Goal: Task Accomplishment & Management: Manage account settings

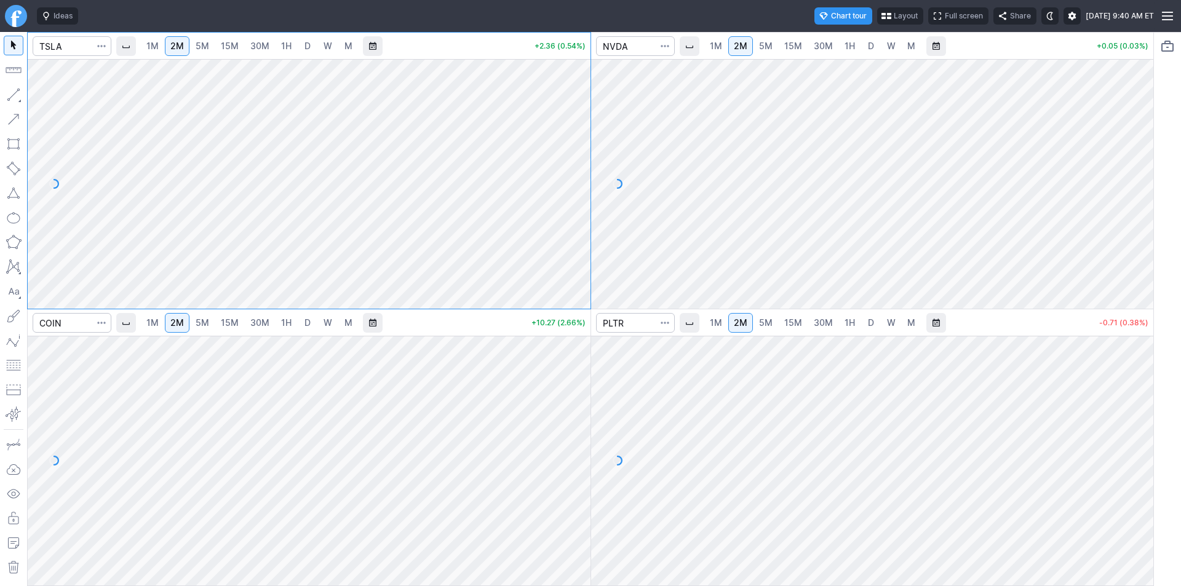
drag, startPoint x: 583, startPoint y: 102, endPoint x: 579, endPoint y: 146, distance: 44.4
click at [579, 146] on div at bounding box center [578, 180] width 26 height 219
drag, startPoint x: 1143, startPoint y: 159, endPoint x: 1144, endPoint y: 199, distance: 40.0
click at [1144, 199] on div at bounding box center [1140, 180] width 26 height 219
drag, startPoint x: 577, startPoint y: 376, endPoint x: 566, endPoint y: 478, distance: 102.8
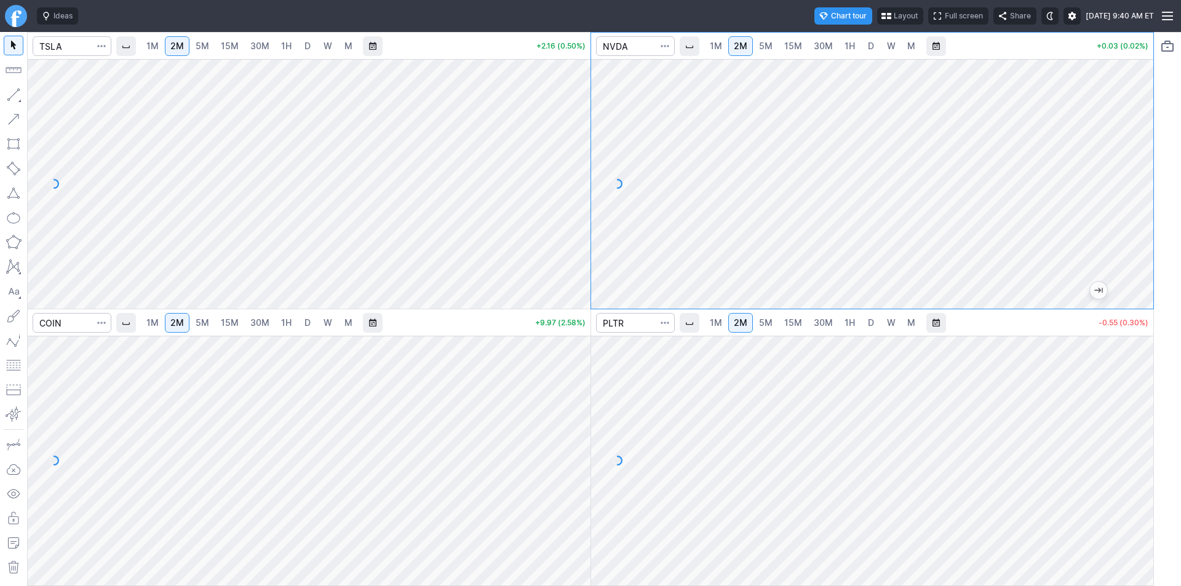
click at [574, 483] on div at bounding box center [578, 457] width 26 height 219
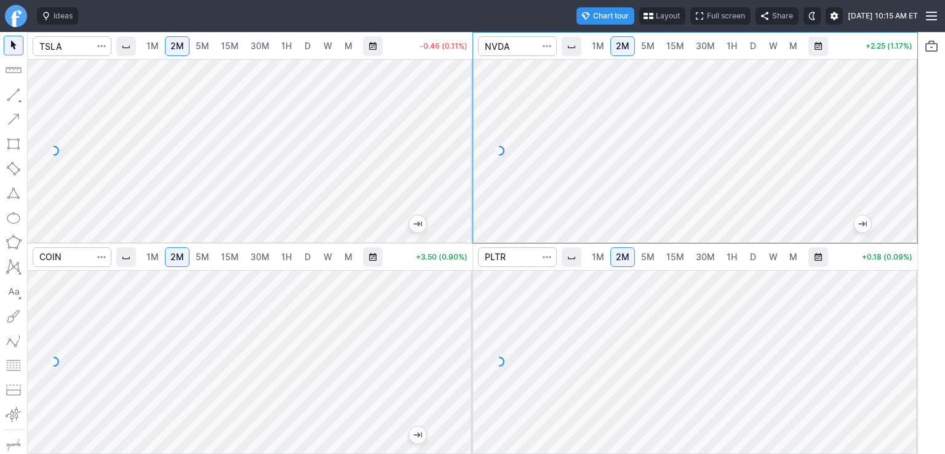
drag, startPoint x: 903, startPoint y: 108, endPoint x: 895, endPoint y: 151, distance: 43.1
click at [895, 151] on div at bounding box center [904, 147] width 26 height 153
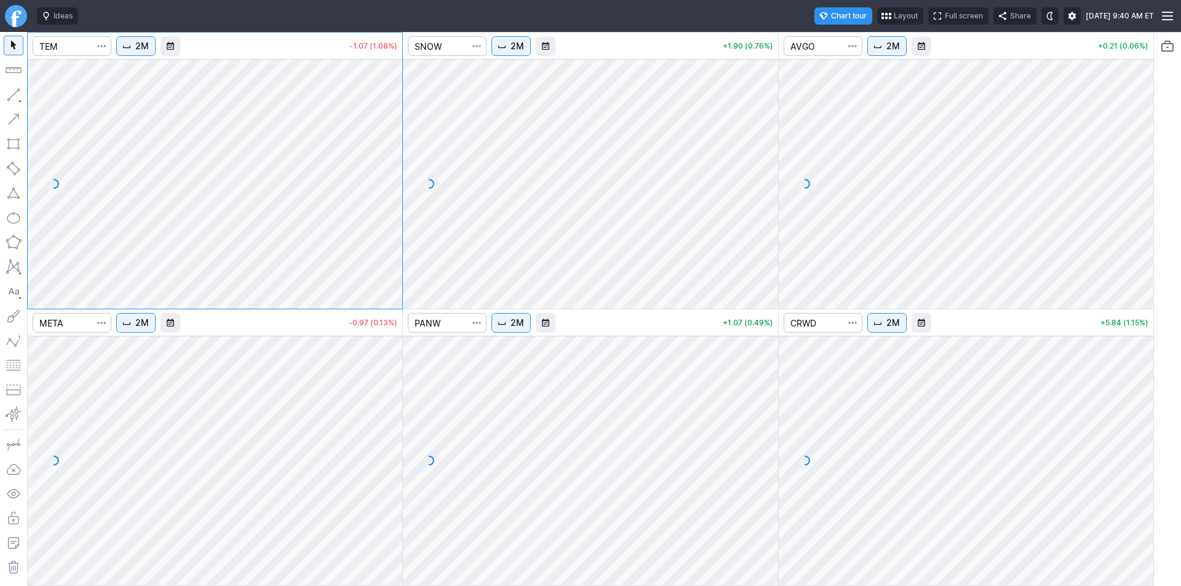
drag, startPoint x: 388, startPoint y: 84, endPoint x: 392, endPoint y: 169, distance: 85.0
click at [392, 169] on div at bounding box center [389, 180] width 26 height 219
click at [403, 427] on div "2M -1.21 (1.22%) 2M +1.90 (0.76%) 2M +0.14 (0.04%) 2M -1.60 (0.22%) 2M +0.95 (0…" at bounding box center [590, 309] width 1127 height 554
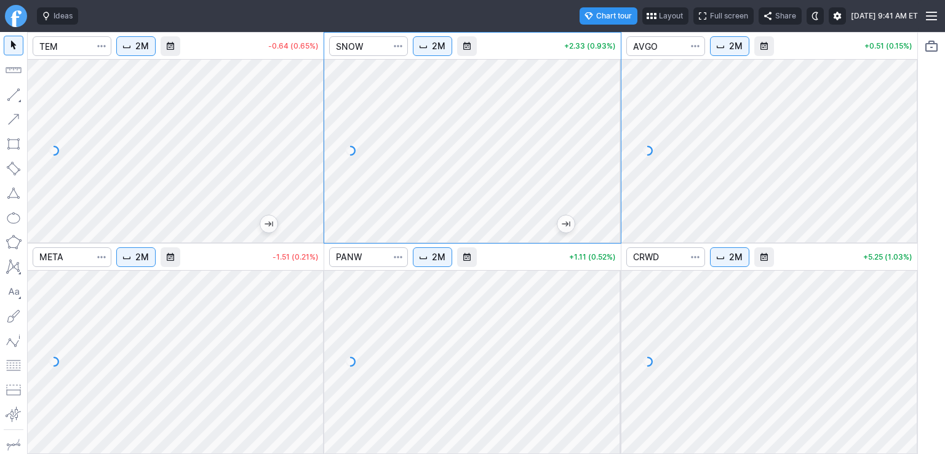
drag, startPoint x: 598, startPoint y: 101, endPoint x: 604, endPoint y: 146, distance: 45.9
click at [604, 146] on div at bounding box center [608, 147] width 26 height 153
drag, startPoint x: 910, startPoint y: 115, endPoint x: 907, endPoint y: 126, distance: 11.5
click at [910, 127] on div at bounding box center [904, 147] width 26 height 153
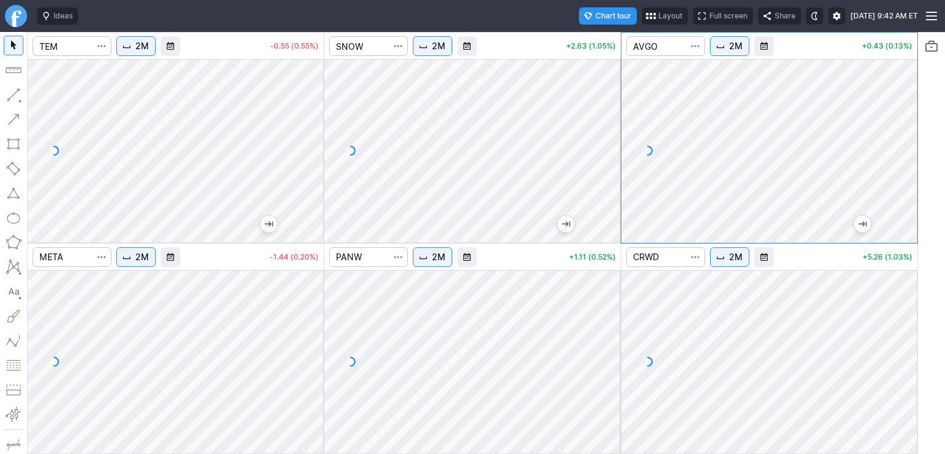
drag, startPoint x: 901, startPoint y: 298, endPoint x: 899, endPoint y: 332, distance: 33.9
click at [899, 332] on div at bounding box center [904, 358] width 26 height 153
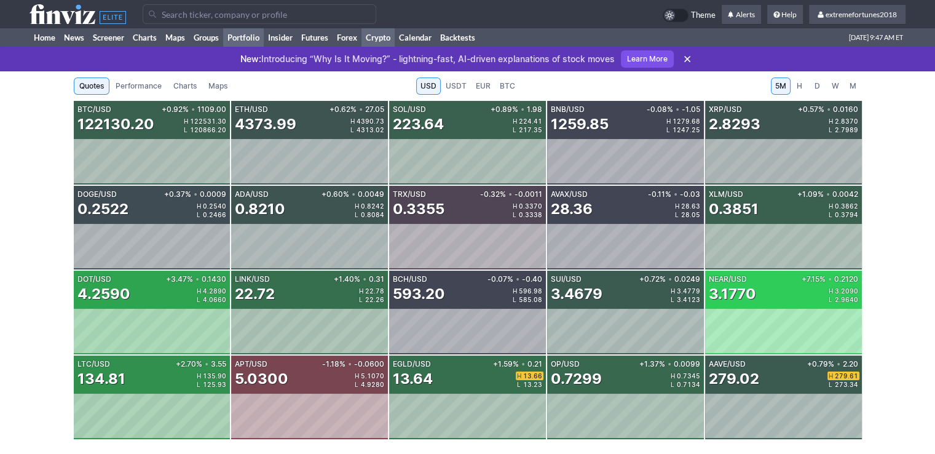
click at [242, 42] on link "Portfolio" at bounding box center [243, 37] width 41 height 18
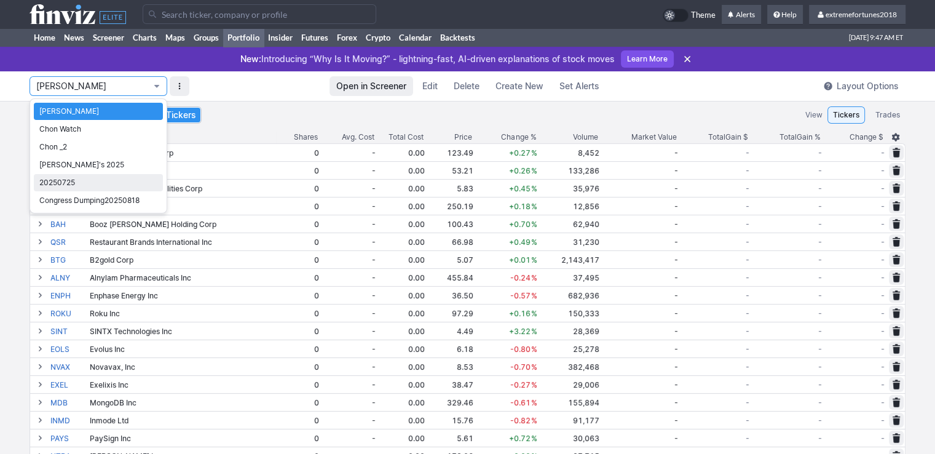
click at [96, 178] on span "20250725" at bounding box center [98, 183] width 118 height 12
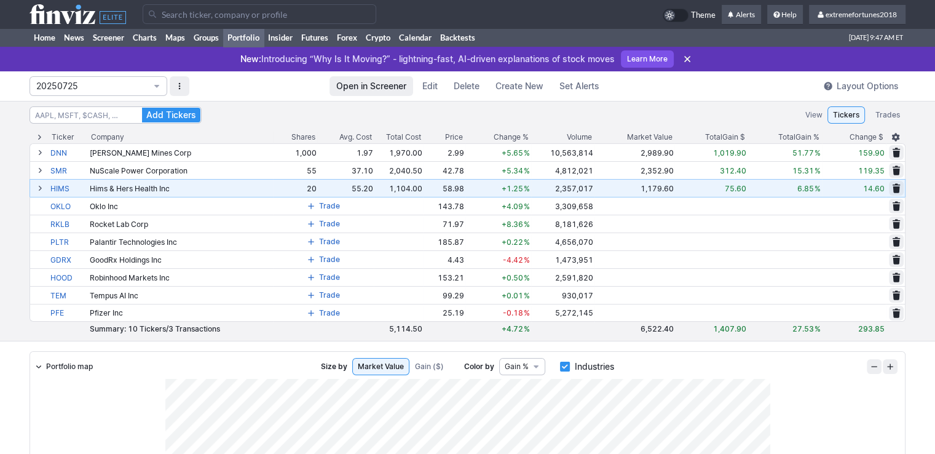
click at [39, 189] on span at bounding box center [39, 188] width 7 height 10
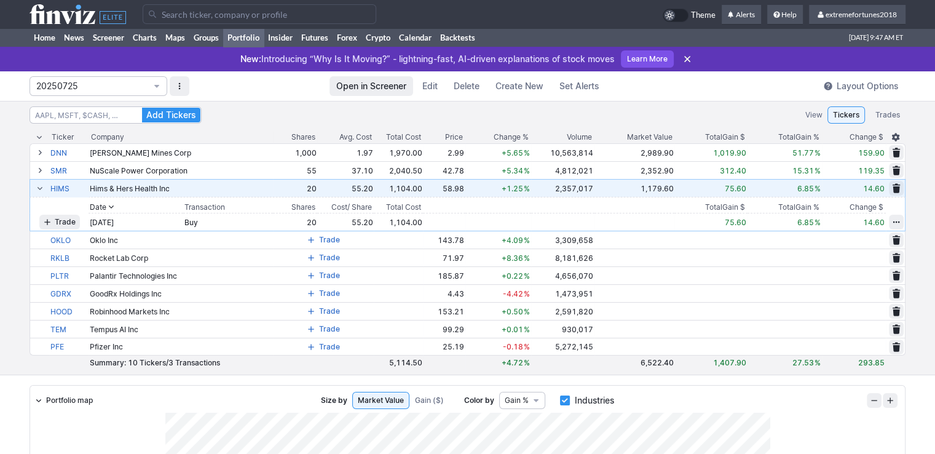
click at [39, 189] on span at bounding box center [39, 188] width 7 height 10
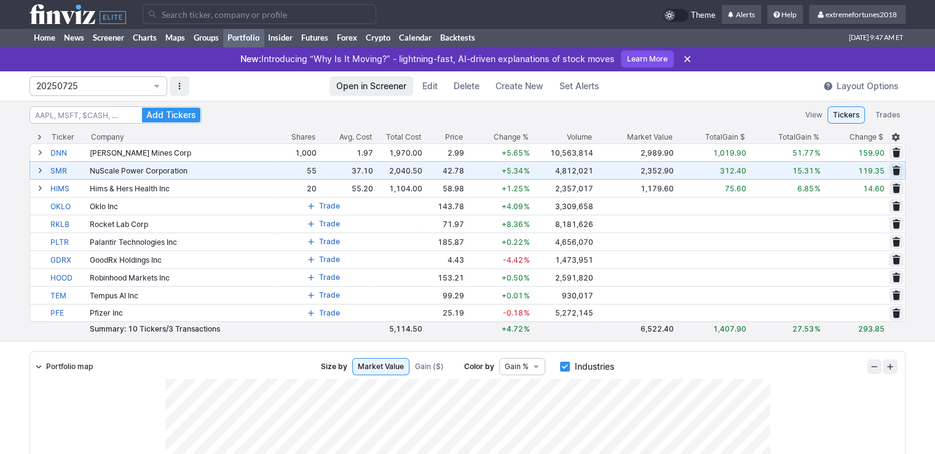
click at [40, 170] on span at bounding box center [39, 170] width 7 height 10
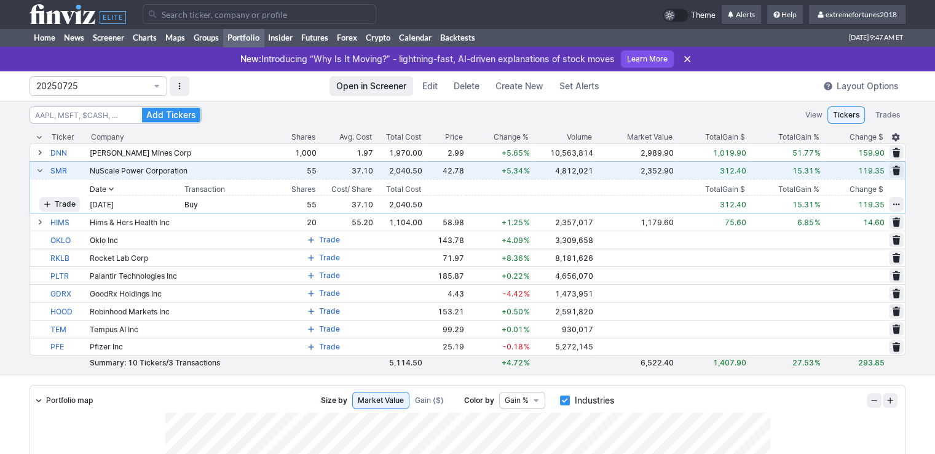
click at [40, 170] on span at bounding box center [39, 170] width 7 height 10
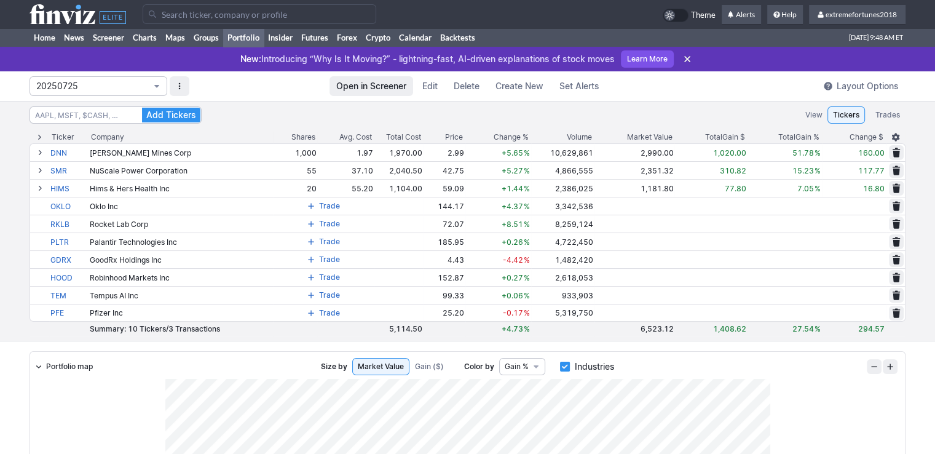
click at [76, 82] on span "20250725" at bounding box center [92, 86] width 112 height 12
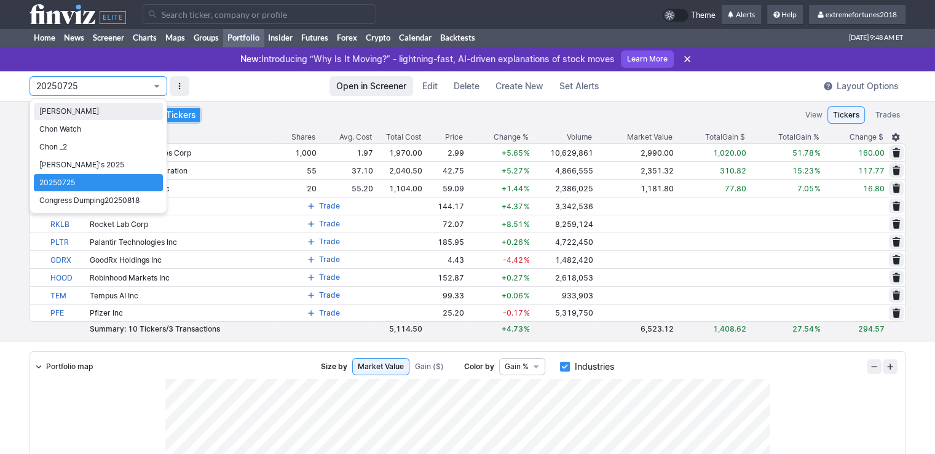
click at [71, 109] on span "Isabel_Watch" at bounding box center [98, 111] width 118 height 12
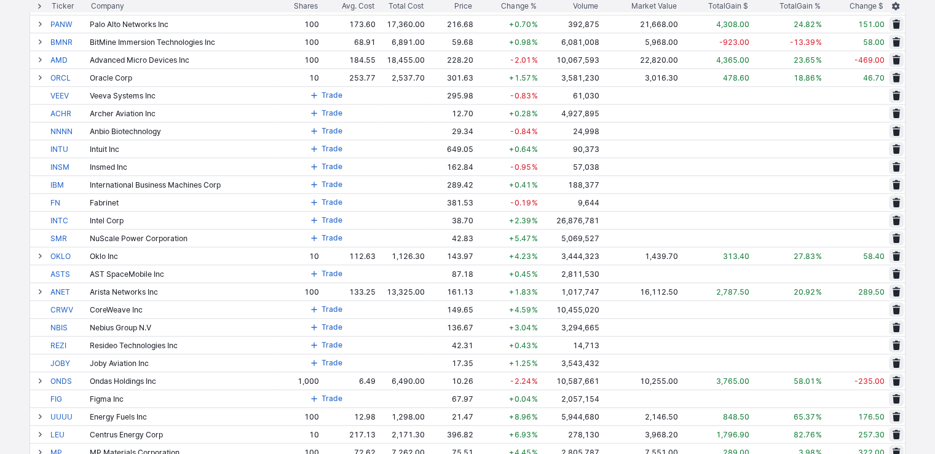
scroll to position [861, 0]
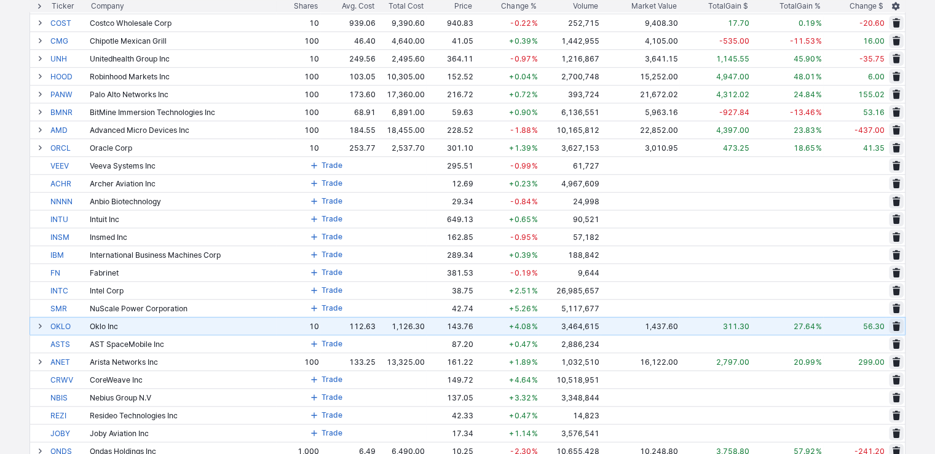
click at [38, 325] on span at bounding box center [39, 326] width 7 height 10
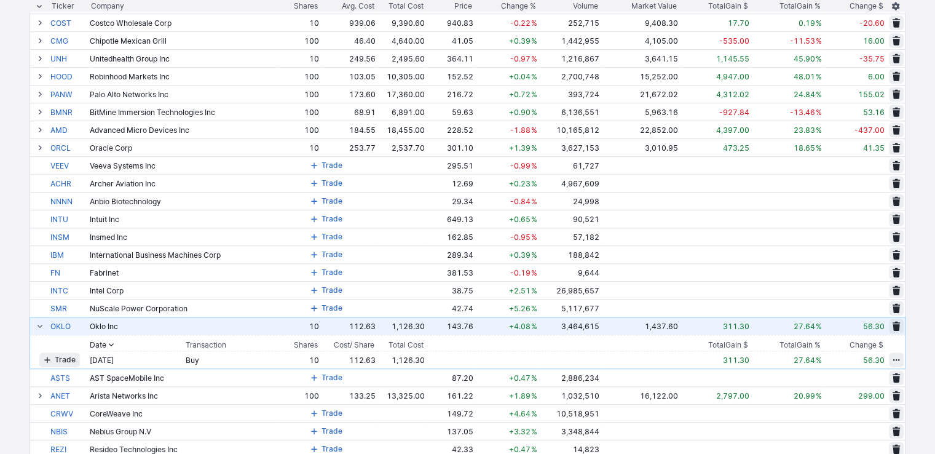
click at [38, 325] on span at bounding box center [39, 326] width 7 height 10
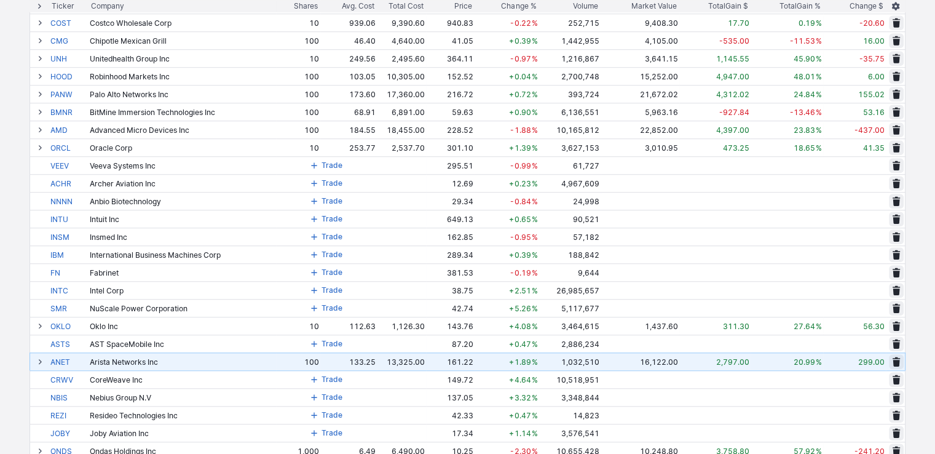
click at [42, 362] on span at bounding box center [39, 362] width 7 height 10
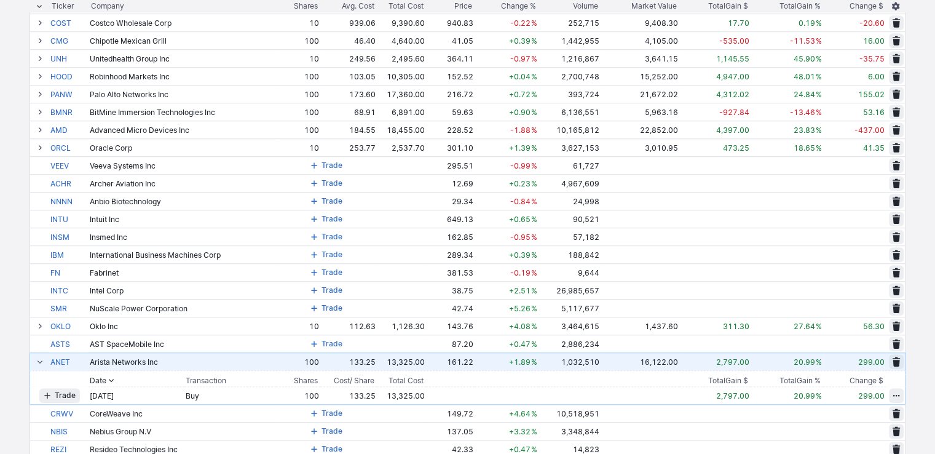
click at [42, 362] on span at bounding box center [39, 362] width 7 height 10
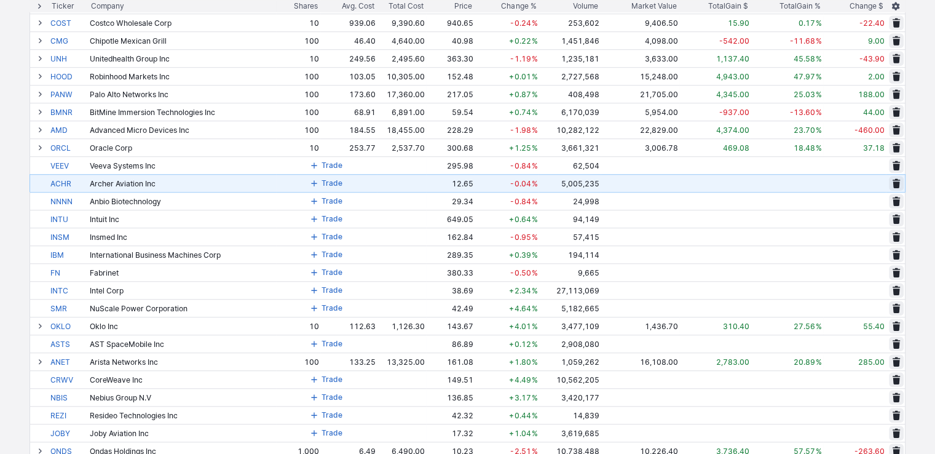
click at [330, 185] on span "Trade" at bounding box center [332, 183] width 21 height 12
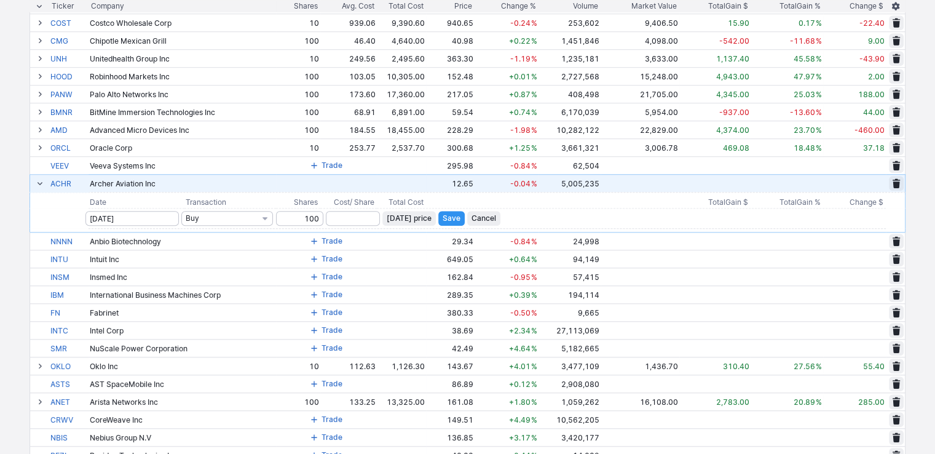
type input "100"
drag, startPoint x: 426, startPoint y: 217, endPoint x: 452, endPoint y: 219, distance: 26.5
click at [426, 217] on span "Today’s price" at bounding box center [409, 218] width 45 height 12
type input "12.65"
click at [458, 220] on span "Save" at bounding box center [452, 218] width 18 height 12
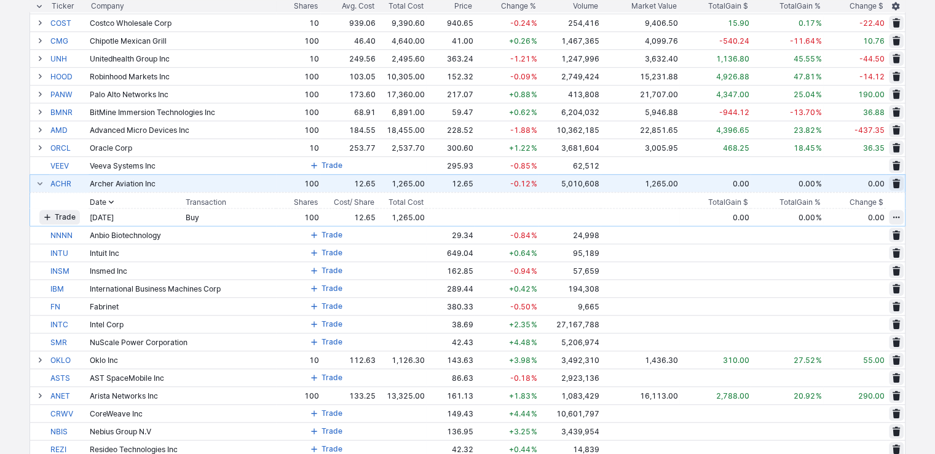
click at [34, 183] on button at bounding box center [40, 183] width 15 height 15
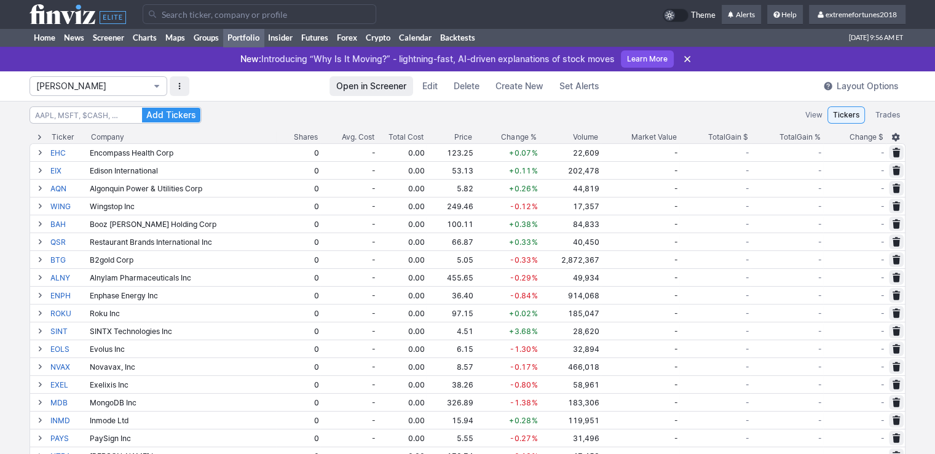
click at [76, 79] on button "Isabel_Watch" at bounding box center [99, 86] width 138 height 20
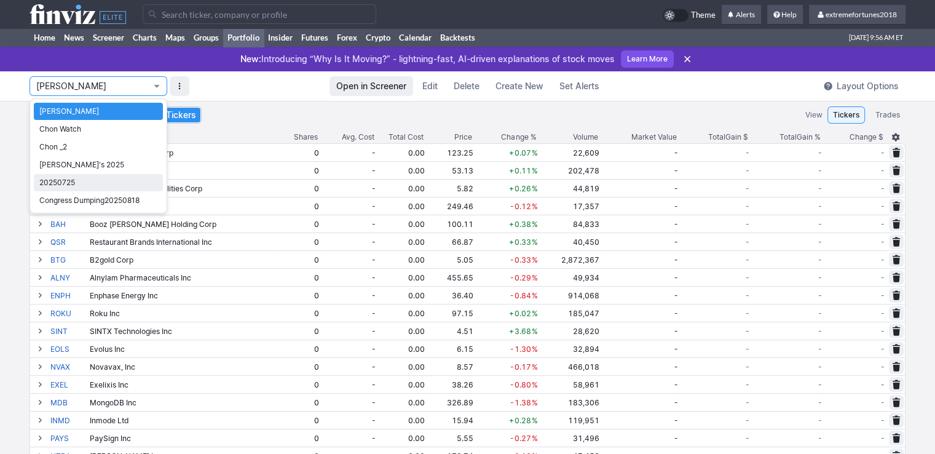
click at [74, 184] on span "20250725" at bounding box center [98, 183] width 118 height 12
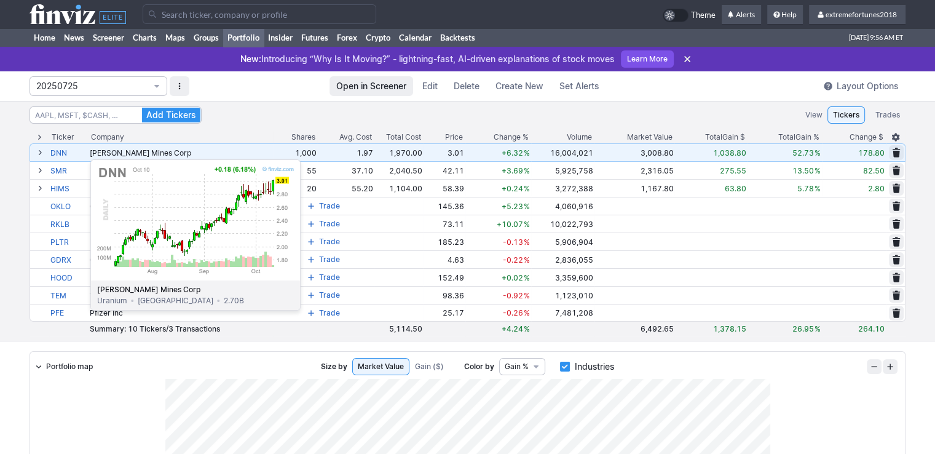
click at [60, 153] on link "DNN" at bounding box center [68, 152] width 37 height 17
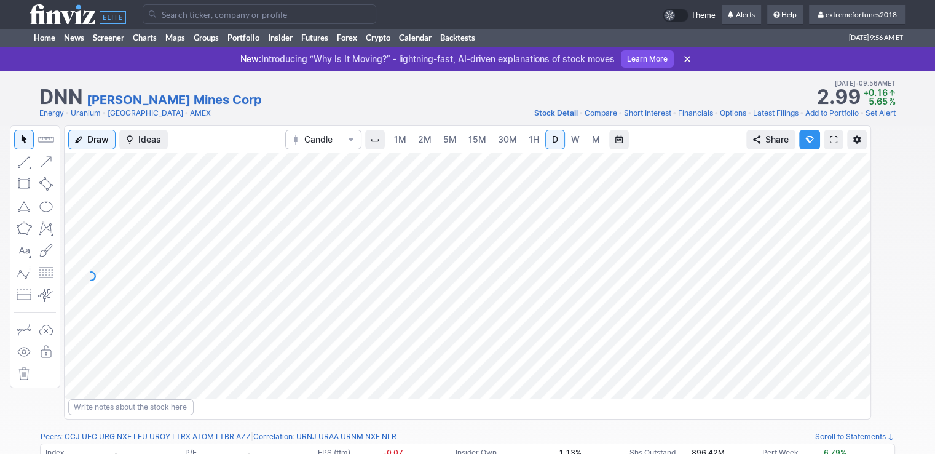
click at [530, 138] on span "1H" at bounding box center [534, 139] width 10 height 10
click at [480, 138] on span "15M" at bounding box center [478, 139] width 18 height 10
click at [510, 136] on span "30M" at bounding box center [507, 139] width 19 height 10
click at [556, 143] on span "D" at bounding box center [555, 139] width 6 height 10
click at [595, 139] on span "M" at bounding box center [596, 139] width 8 height 10
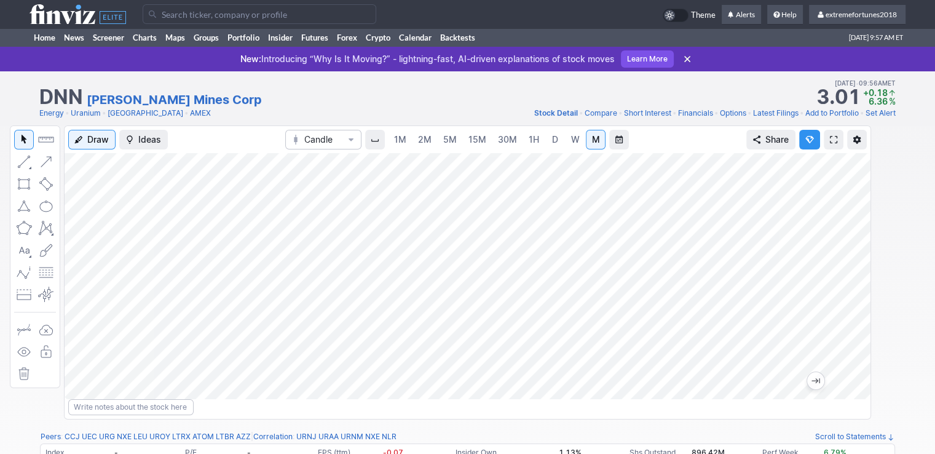
click at [552, 139] on span "D" at bounding box center [555, 139] width 6 height 10
click at [54, 38] on link "Home" at bounding box center [45, 37] width 30 height 18
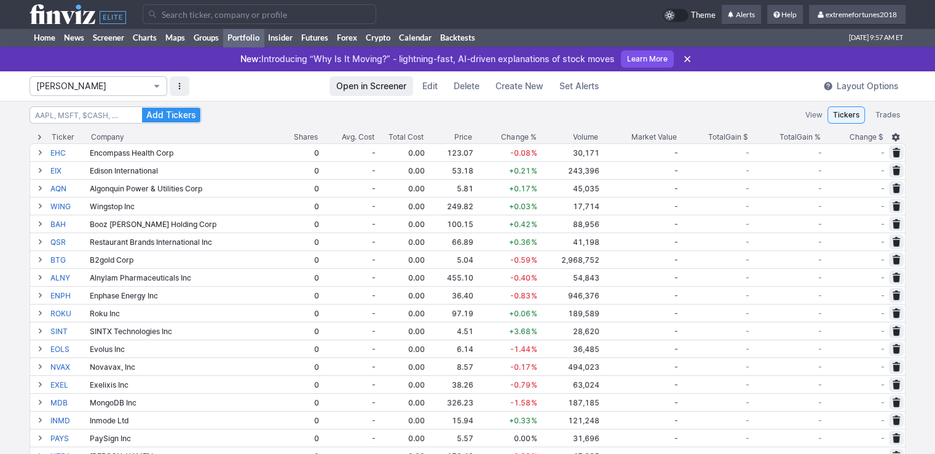
click at [84, 90] on span "Isabel_Watch" at bounding box center [92, 86] width 112 height 12
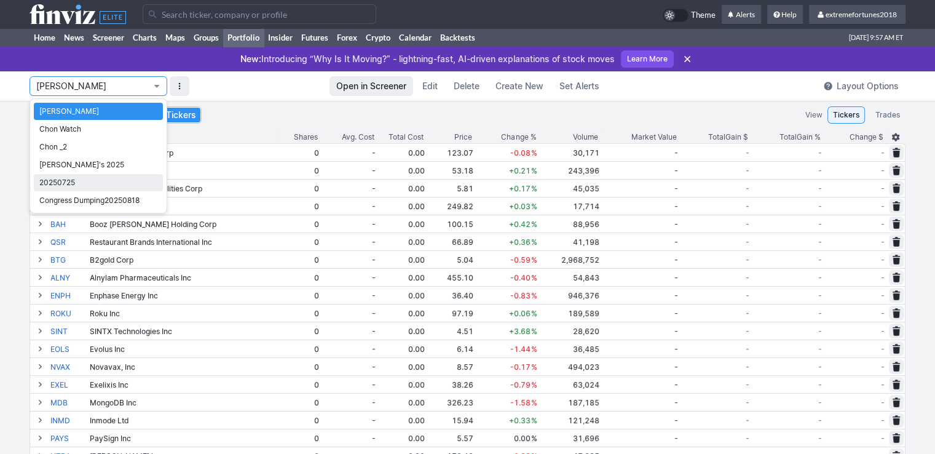
click at [65, 180] on span "20250725" at bounding box center [98, 183] width 118 height 12
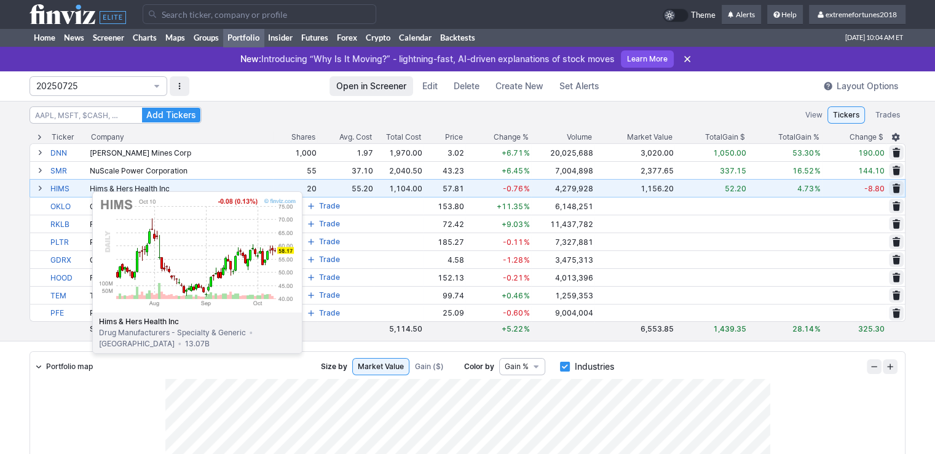
click at [62, 185] on link "HIMS" at bounding box center [68, 188] width 37 height 17
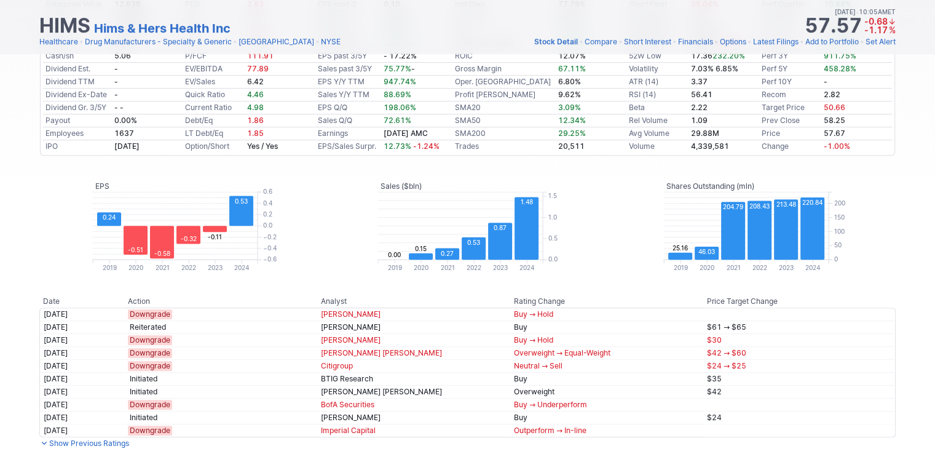
scroll to position [800, 0]
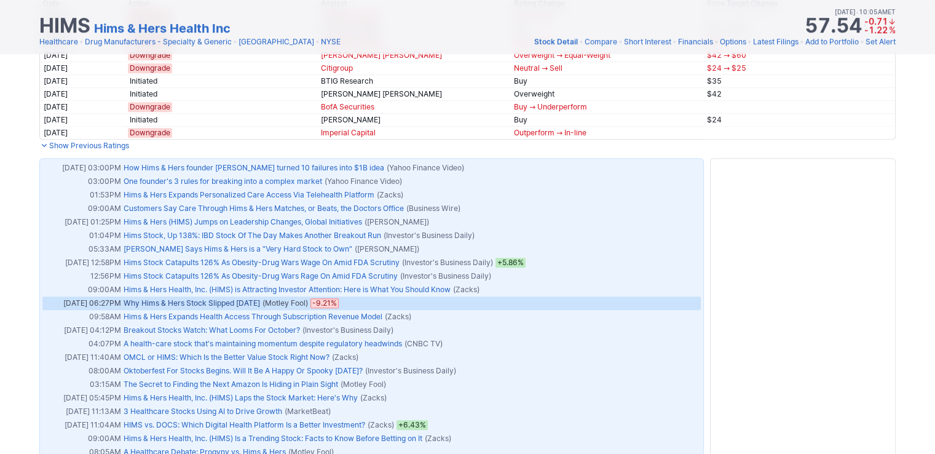
click at [225, 301] on link "Why Hims & Hers Stock Slipped [DATE]" at bounding box center [192, 302] width 137 height 9
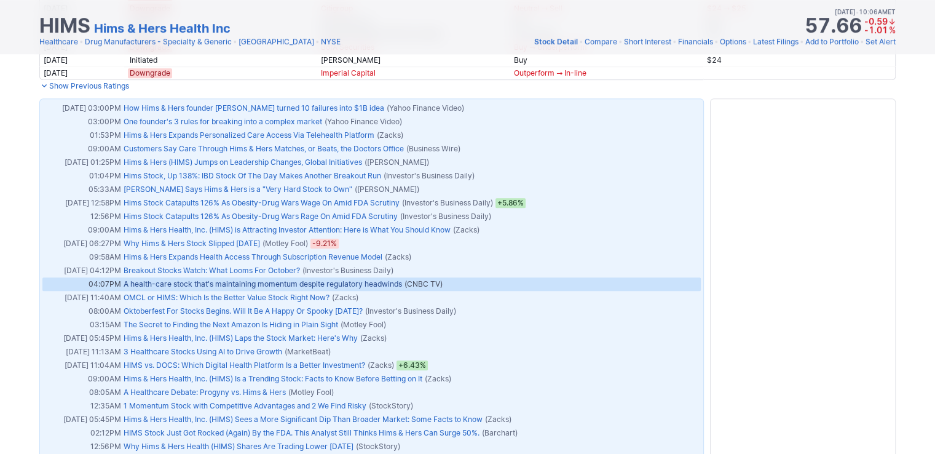
scroll to position [861, 0]
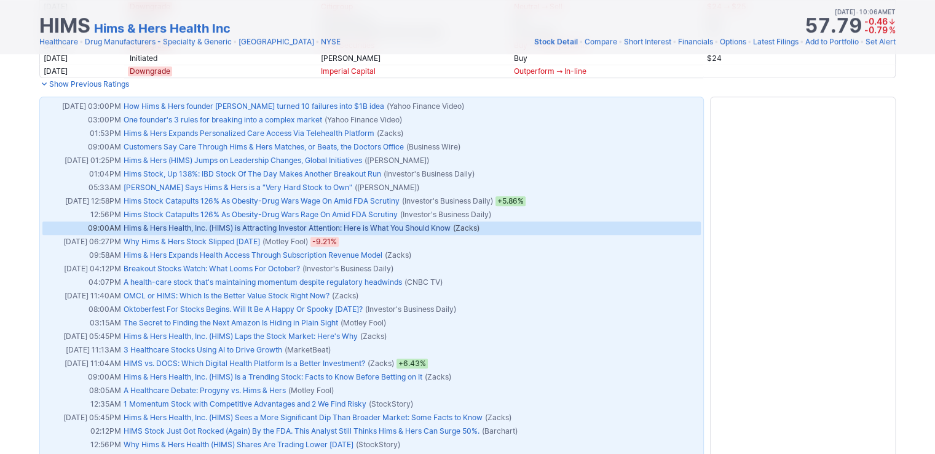
click at [396, 226] on link "Hims & Hers Health, Inc. (HIMS) is Attracting Investor Attention: Here is What …" at bounding box center [287, 227] width 327 height 9
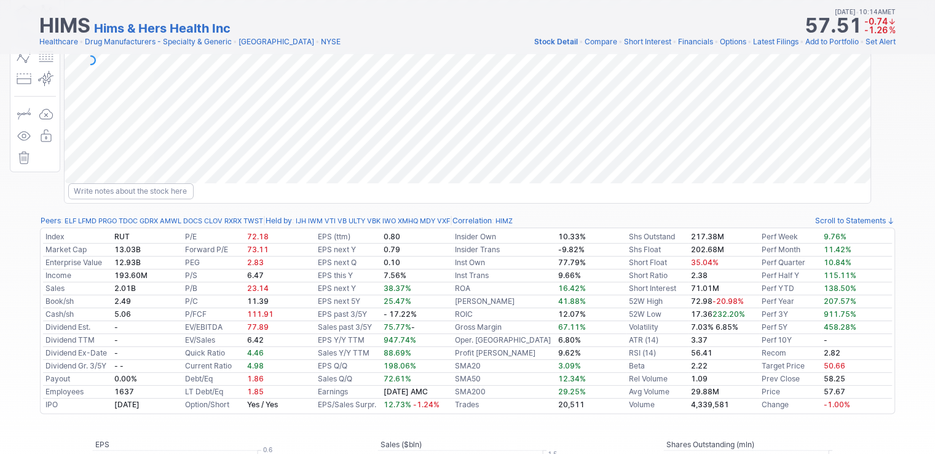
scroll to position [0, 0]
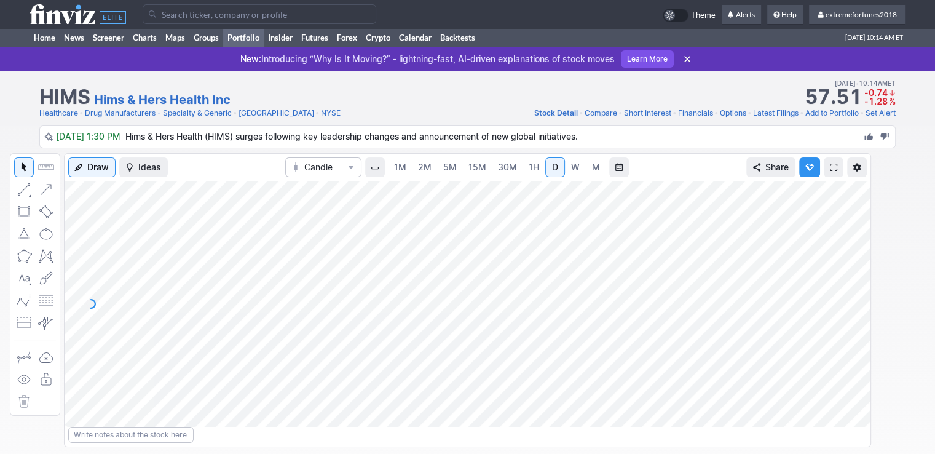
click at [246, 40] on link "Portfolio" at bounding box center [243, 37] width 41 height 18
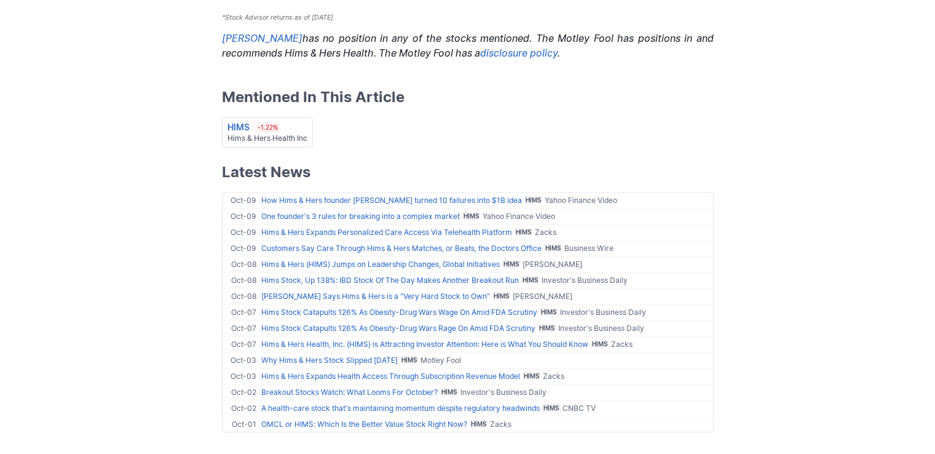
scroll to position [1292, 0]
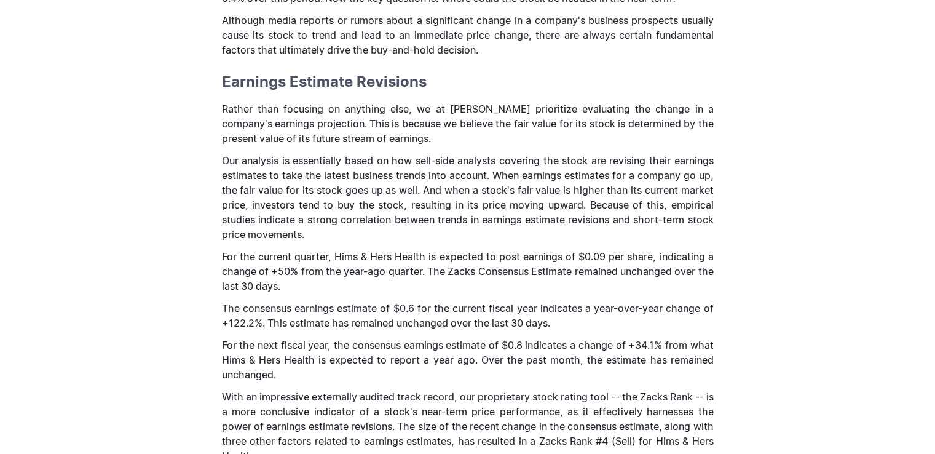
scroll to position [369, 0]
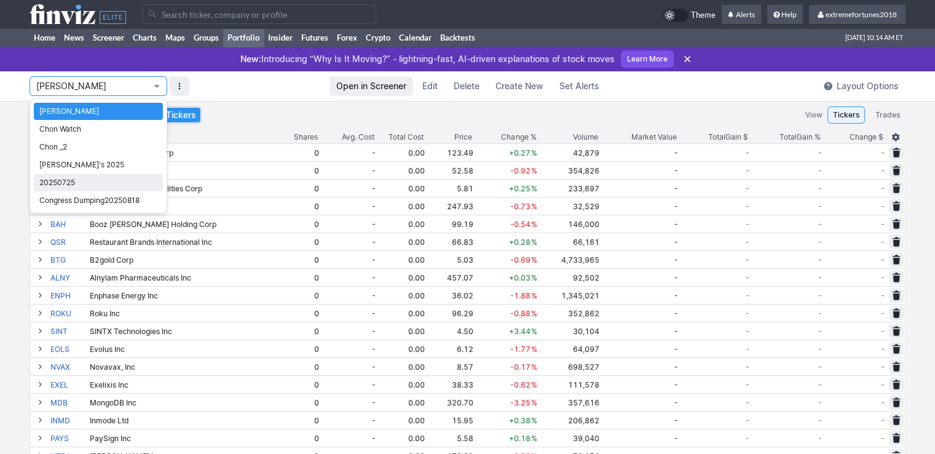
click at [60, 180] on span "20250725" at bounding box center [98, 183] width 118 height 12
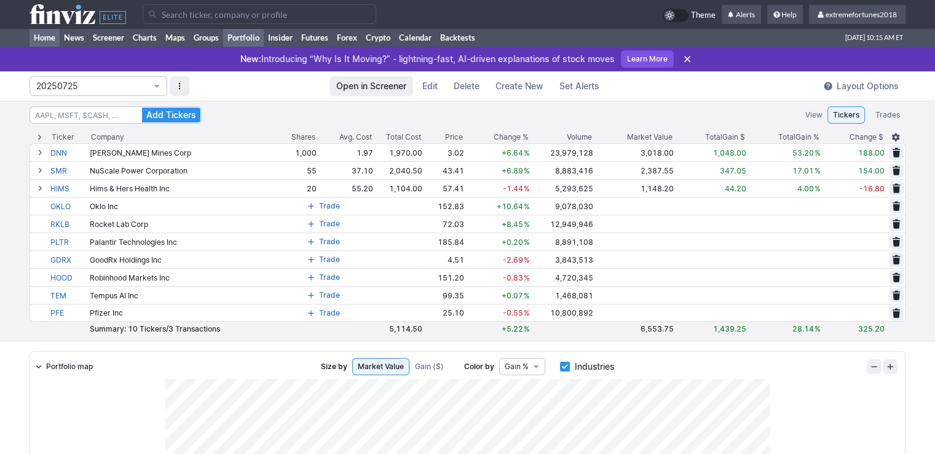
click at [44, 43] on link "Home" at bounding box center [45, 37] width 30 height 18
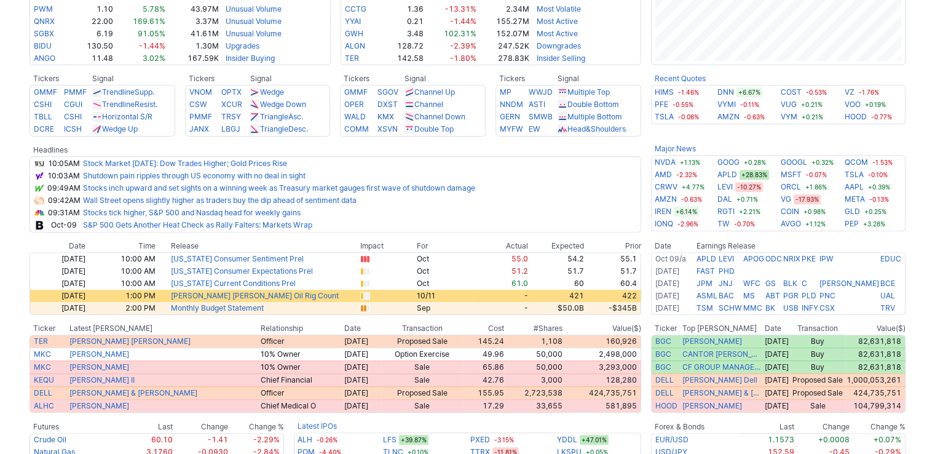
scroll to position [431, 0]
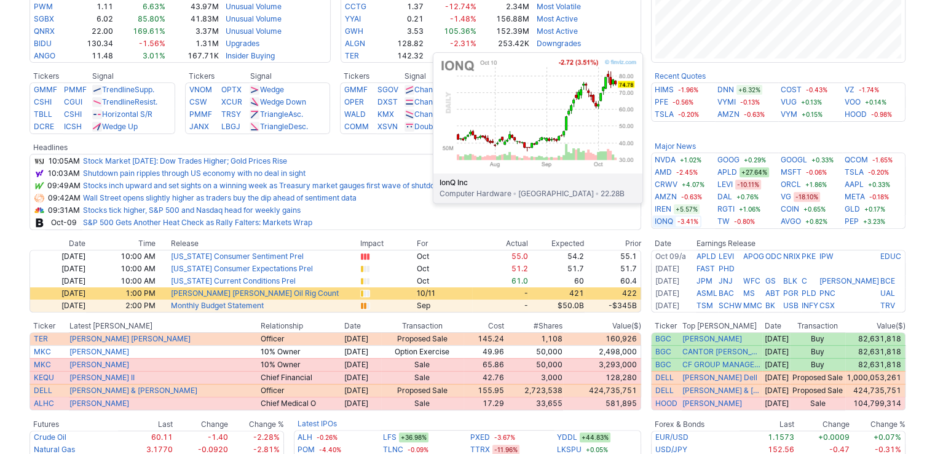
click at [660, 221] on link "IONQ" at bounding box center [664, 221] width 18 height 12
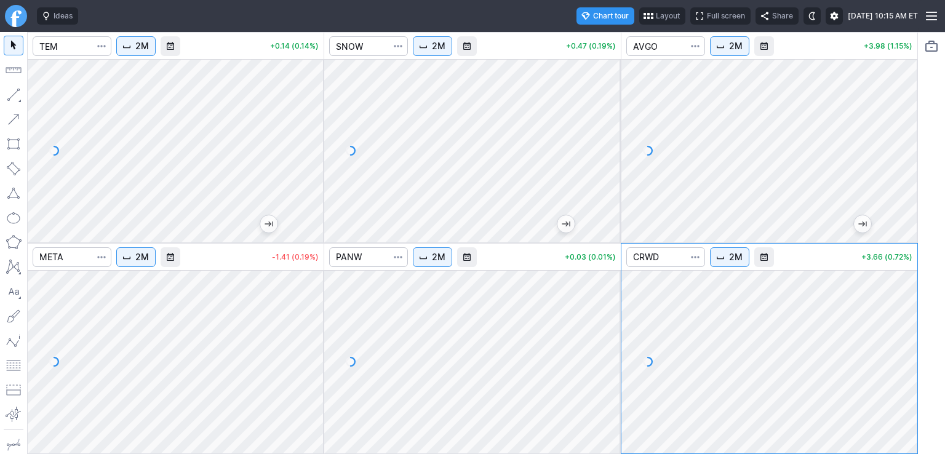
drag, startPoint x: 315, startPoint y: 153, endPoint x: 315, endPoint y: 119, distance: 33.8
click at [315, 119] on div at bounding box center [311, 147] width 26 height 153
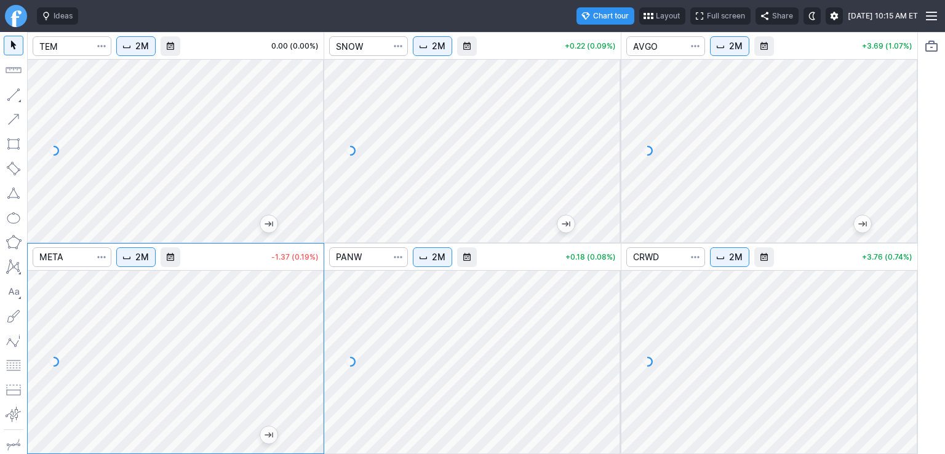
drag, startPoint x: 600, startPoint y: 306, endPoint x: 608, endPoint y: 328, distance: 23.3
click at [608, 328] on div at bounding box center [608, 358] width 26 height 153
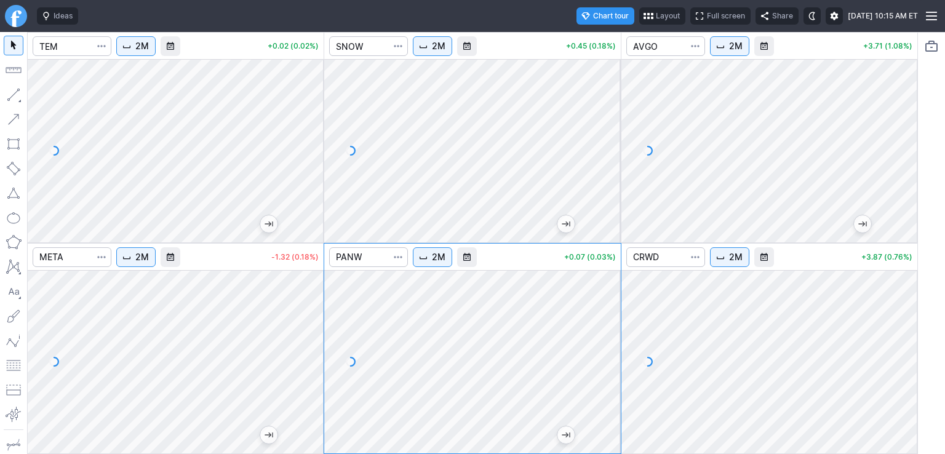
drag, startPoint x: 903, startPoint y: 125, endPoint x: 900, endPoint y: 168, distance: 43.1
click at [900, 168] on div at bounding box center [904, 147] width 26 height 153
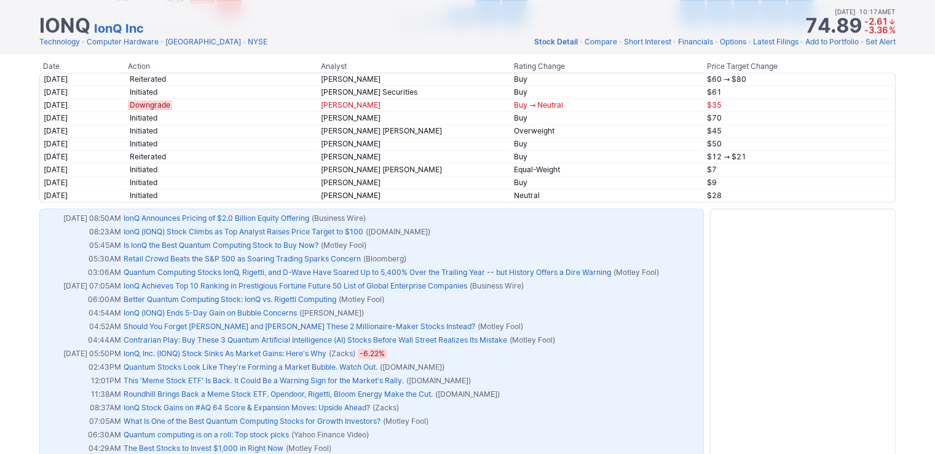
scroll to position [738, 0]
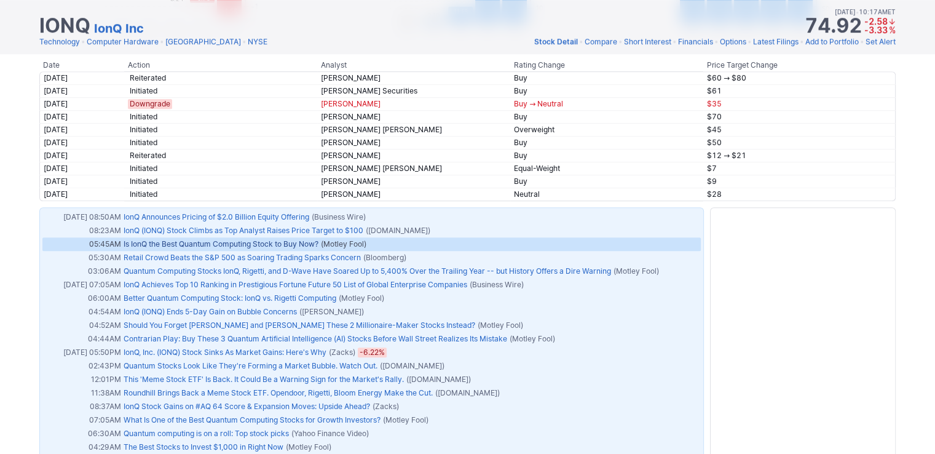
click at [205, 241] on link "Is IonQ the Best Quantum Computing Stock to Buy Now?" at bounding box center [221, 243] width 195 height 9
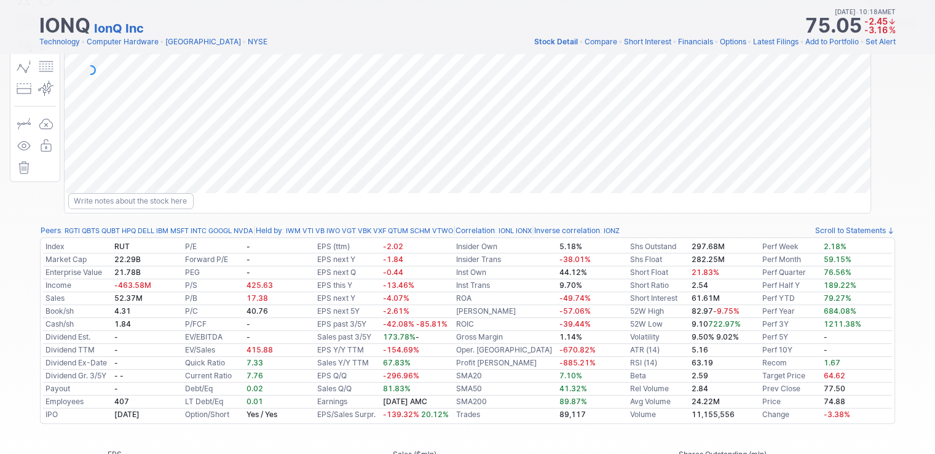
scroll to position [0, 0]
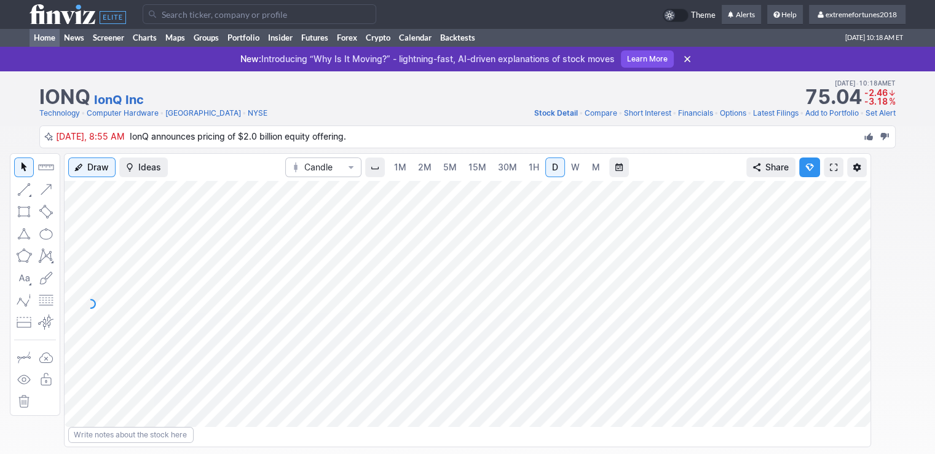
click at [52, 36] on link "Home" at bounding box center [45, 37] width 30 height 18
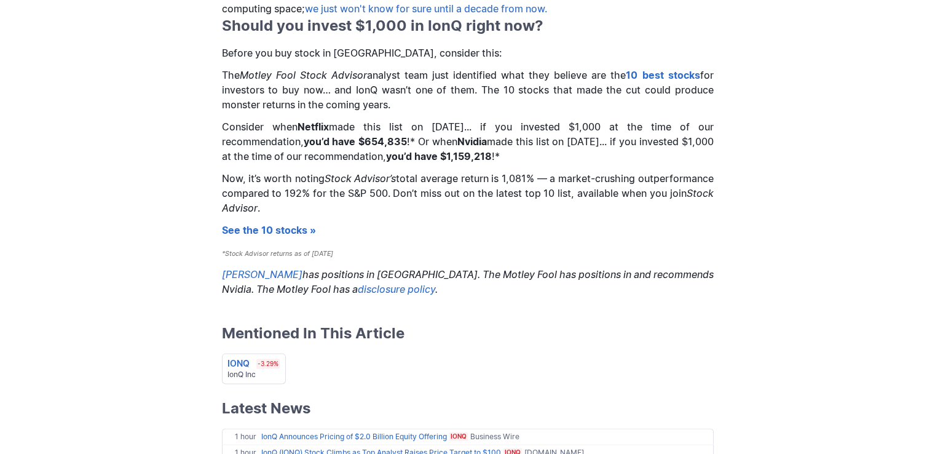
scroll to position [1415, 0]
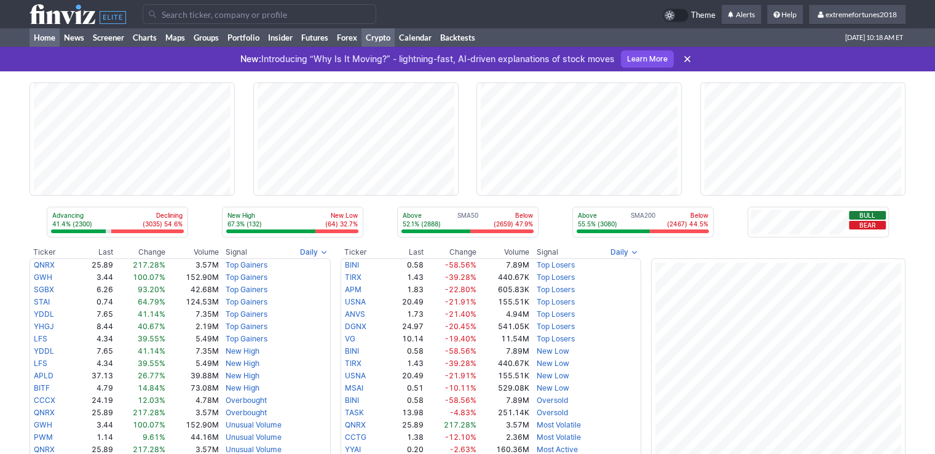
click at [376, 39] on link "Crypto" at bounding box center [378, 37] width 33 height 18
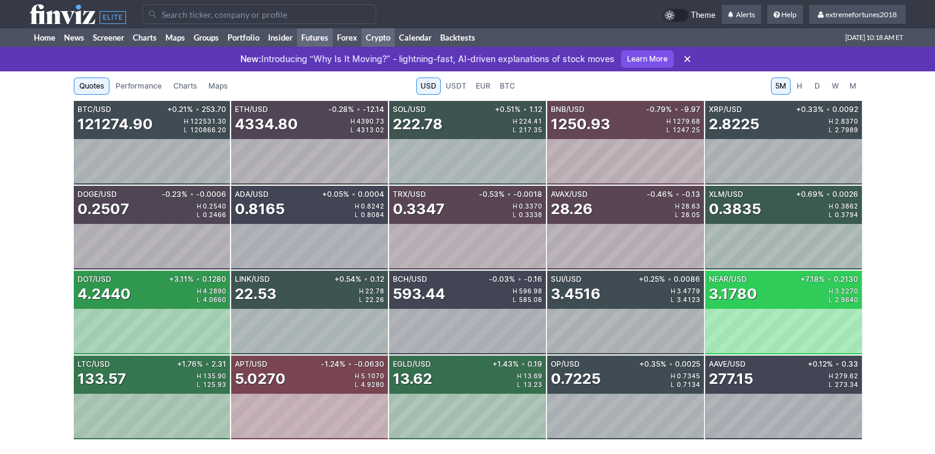
click at [312, 41] on link "Futures" at bounding box center [315, 37] width 36 height 18
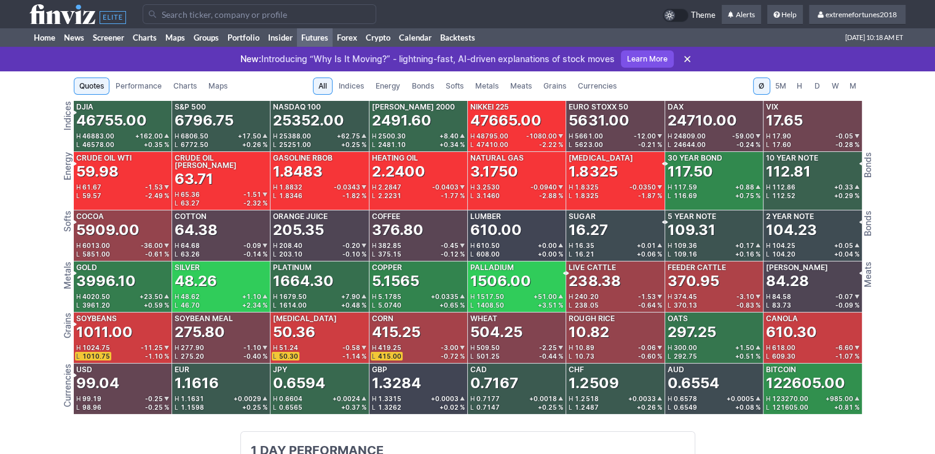
click at [528, 86] on span "Meats" at bounding box center [521, 86] width 22 height 12
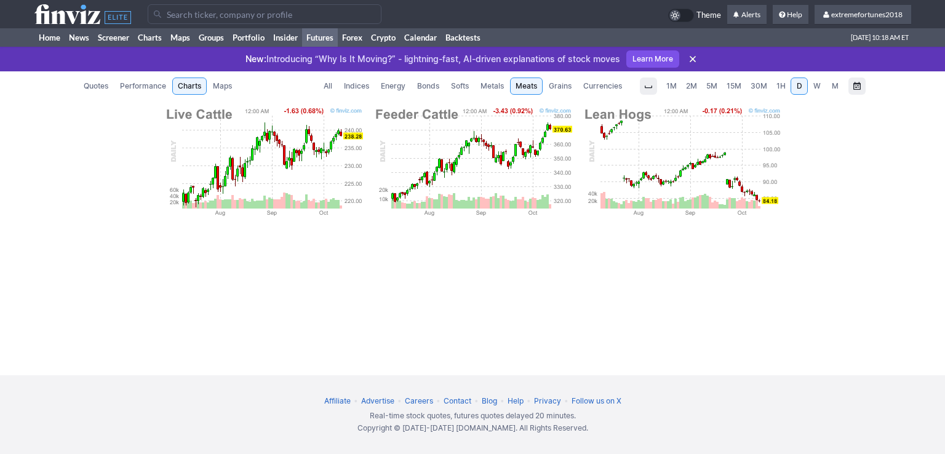
click at [486, 86] on span "Metals" at bounding box center [491, 86] width 23 height 12
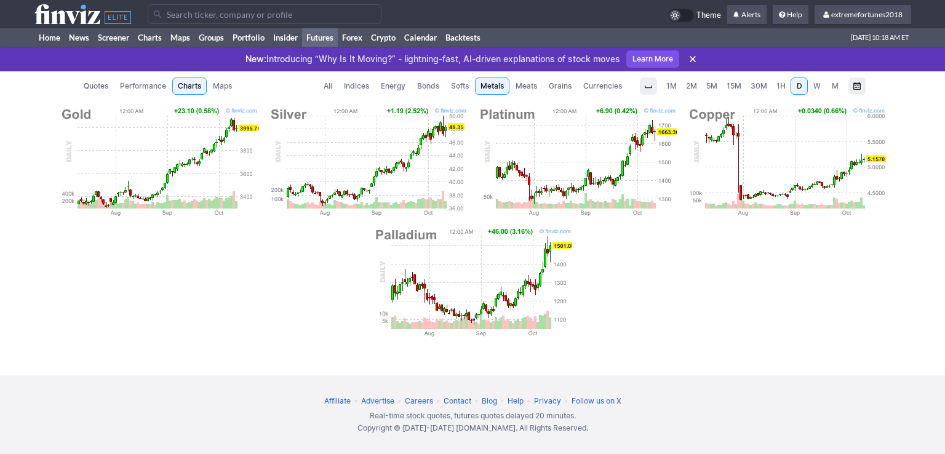
click at [608, 92] on span "Currencies" at bounding box center [602, 86] width 39 height 12
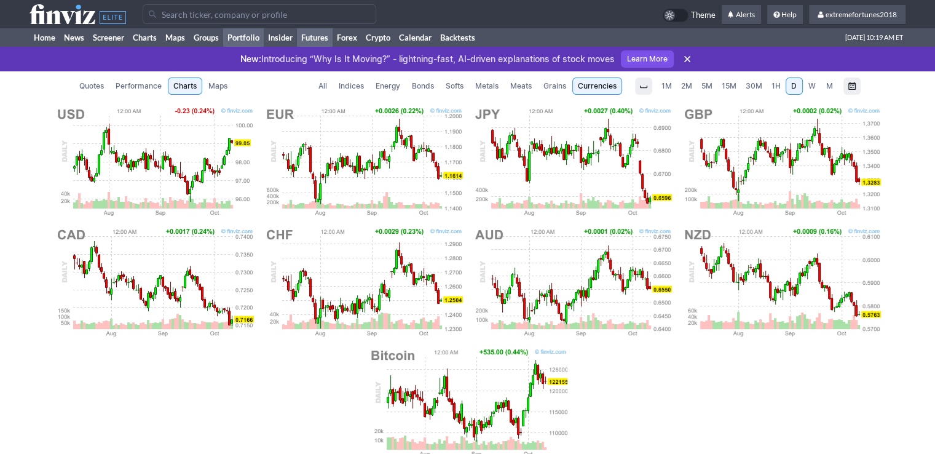
click at [260, 39] on link "Portfolio" at bounding box center [243, 37] width 41 height 18
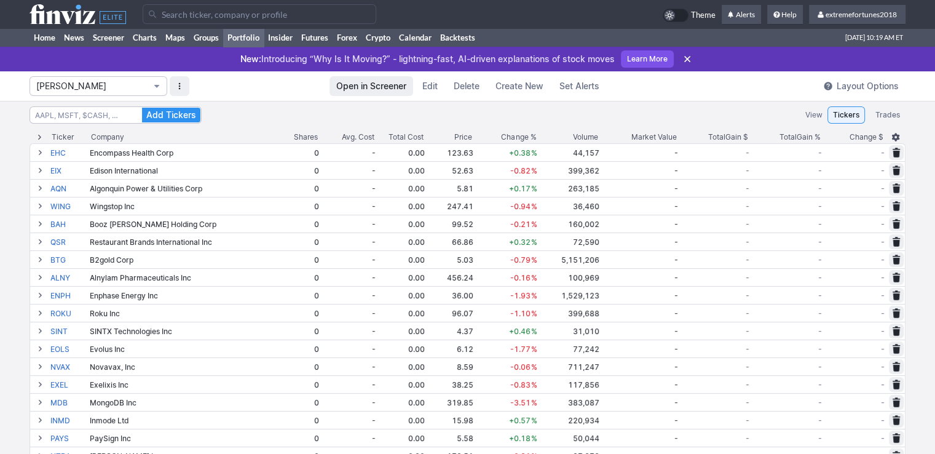
drag, startPoint x: 0, startPoint y: 0, endPoint x: 52, endPoint y: 95, distance: 108.2
click at [52, 95] on button "Isabel_Watch" at bounding box center [99, 86] width 138 height 20
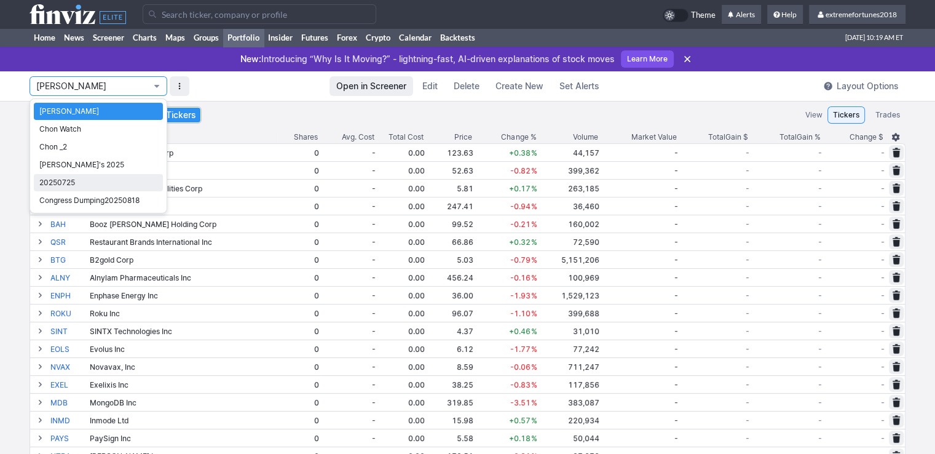
click at [74, 183] on span "20250725" at bounding box center [98, 183] width 118 height 12
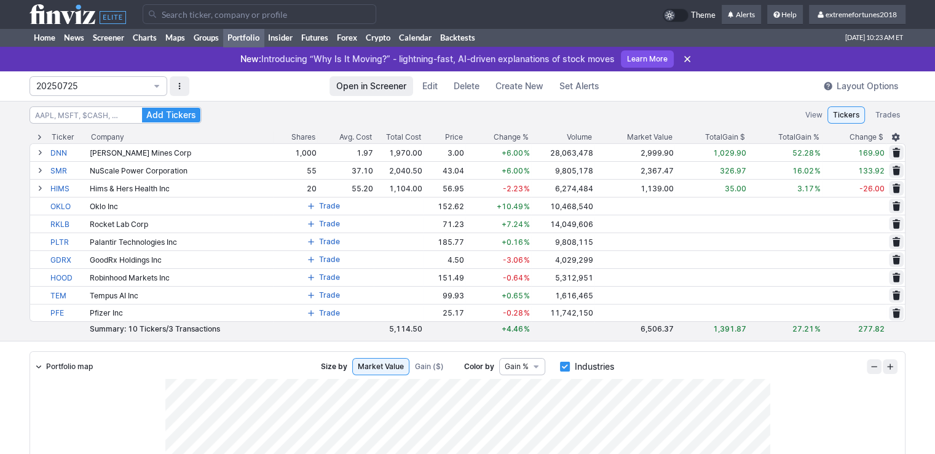
click at [193, 18] on input "Search" at bounding box center [260, 14] width 234 height 20
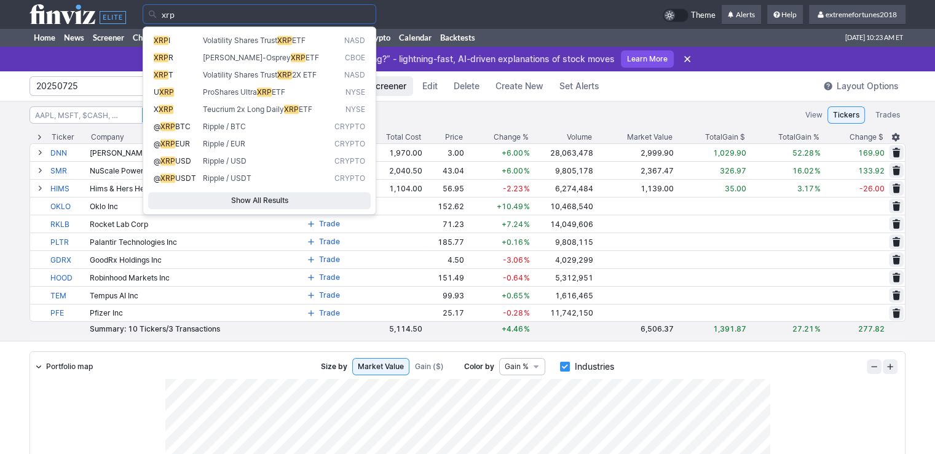
type input "xrp"
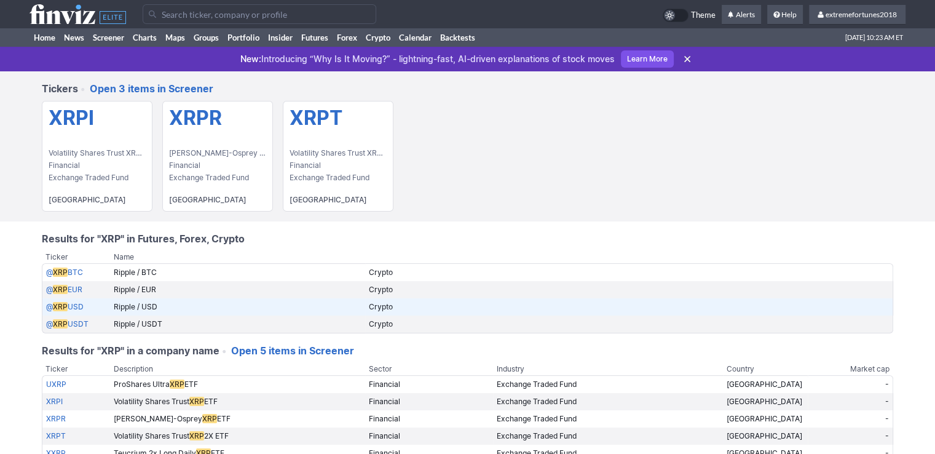
click at [60, 311] on span "XRP" at bounding box center [60, 306] width 15 height 9
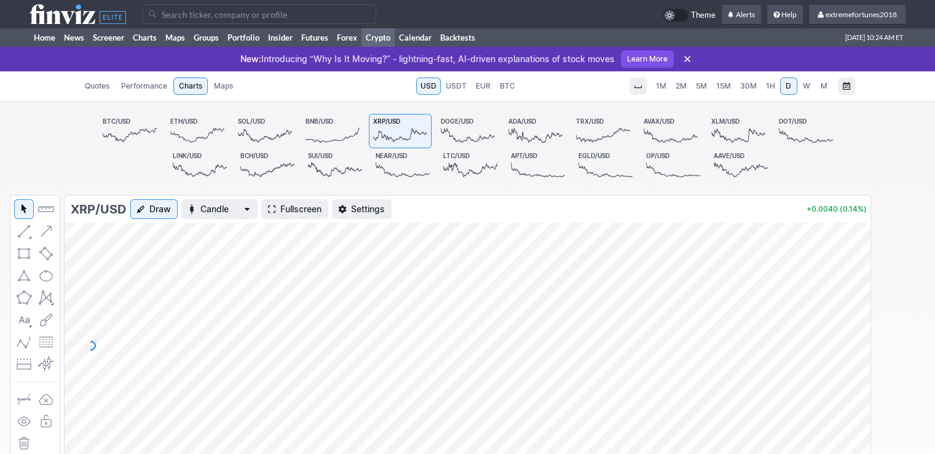
drag, startPoint x: 865, startPoint y: 354, endPoint x: 856, endPoint y: 289, distance: 65.8
click at [856, 289] on div at bounding box center [858, 342] width 26 height 215
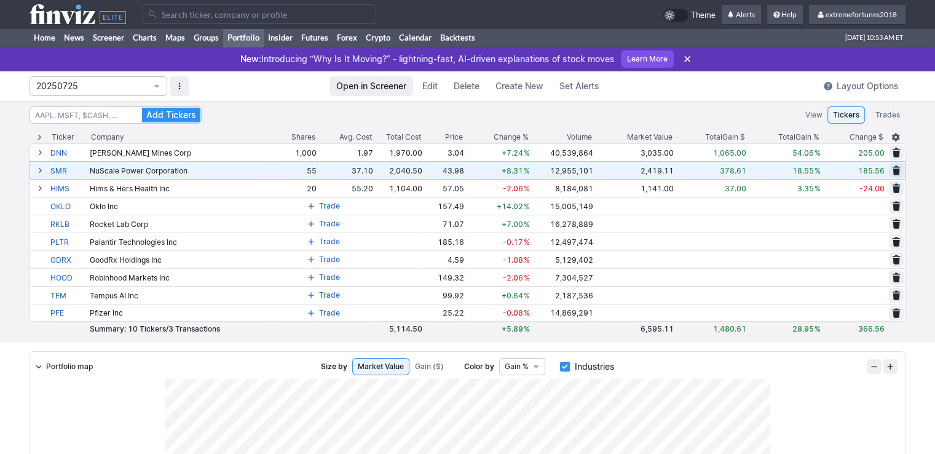
click at [39, 172] on span at bounding box center [39, 170] width 7 height 10
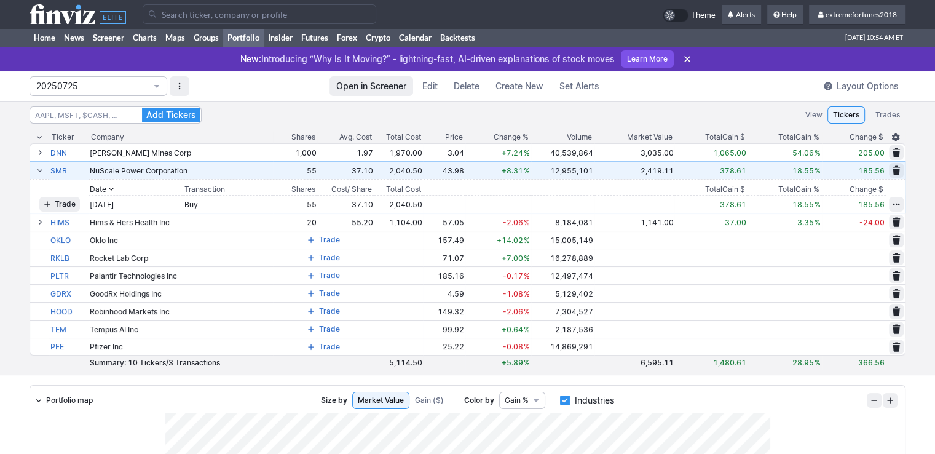
click at [39, 172] on span at bounding box center [39, 170] width 7 height 10
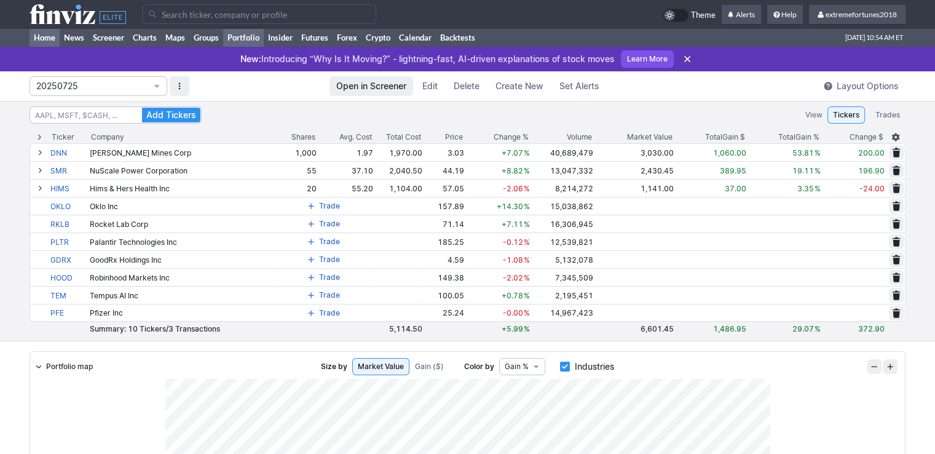
click at [42, 36] on link "Home" at bounding box center [45, 37] width 30 height 18
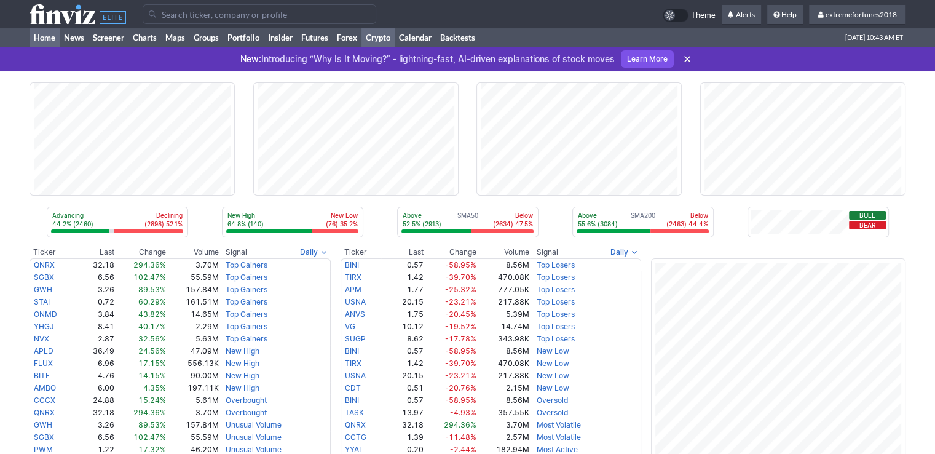
click at [379, 42] on link "Crypto" at bounding box center [378, 37] width 33 height 18
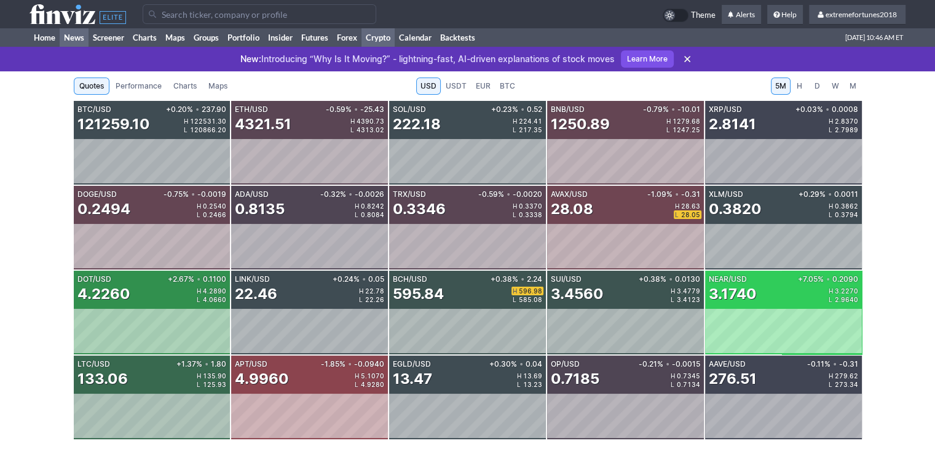
click at [60, 38] on link "News" at bounding box center [74, 37] width 29 height 18
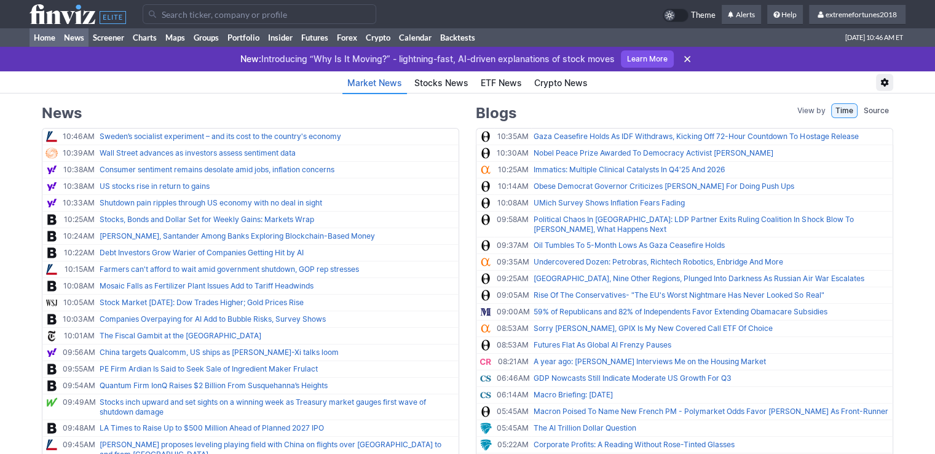
click at [38, 42] on link "Home" at bounding box center [45, 37] width 30 height 18
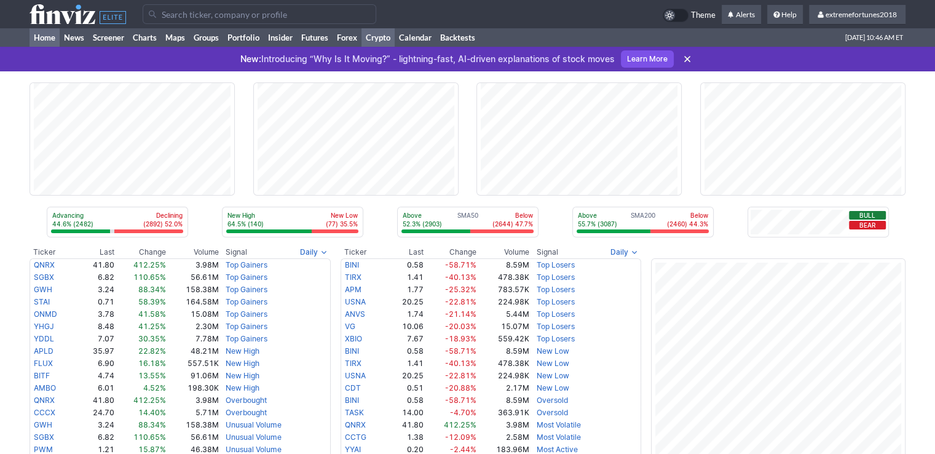
click at [384, 36] on link "Crypto" at bounding box center [378, 37] width 33 height 18
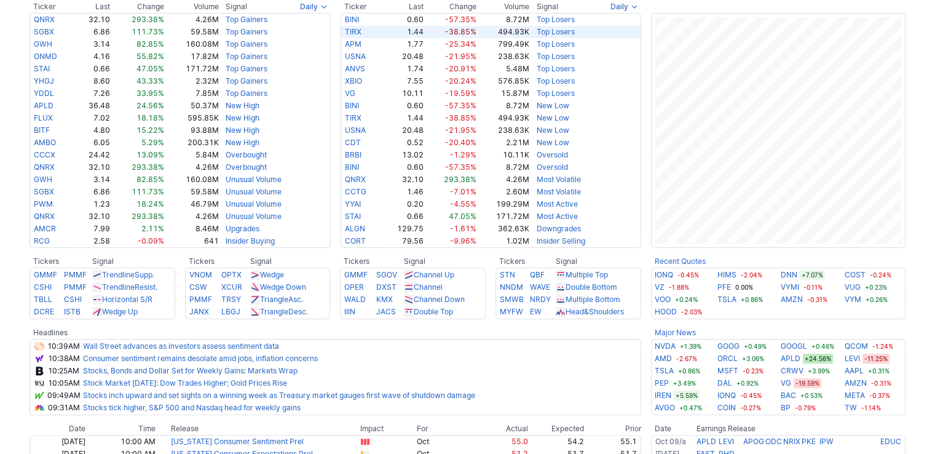
scroll to position [246, 0]
